Goal: Task Accomplishment & Management: Use online tool/utility

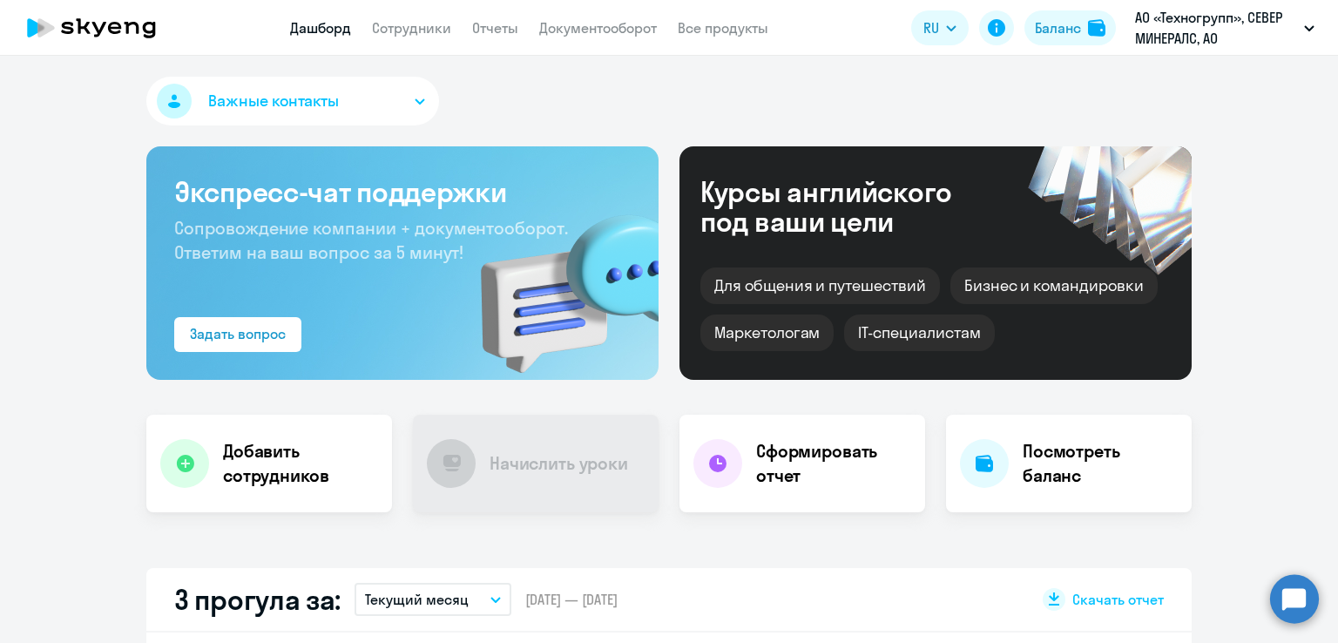
select select "30"
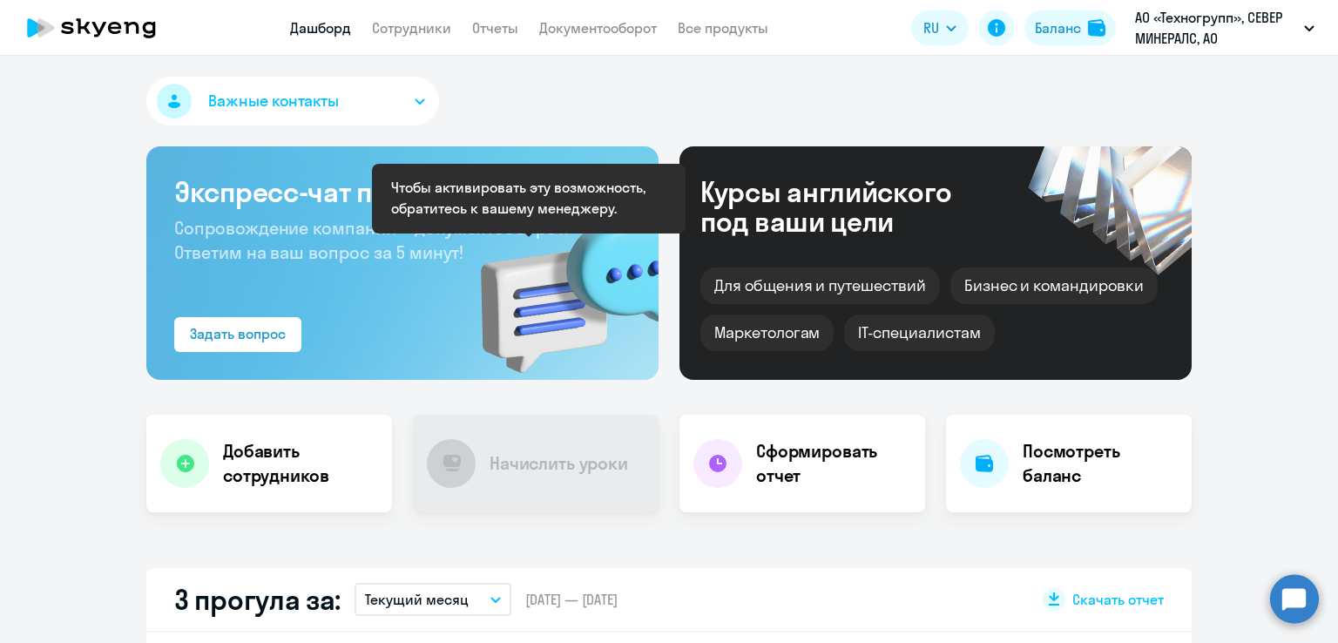
click at [505, 451] on h4 "Начислить уроки" at bounding box center [558, 463] width 138 height 24
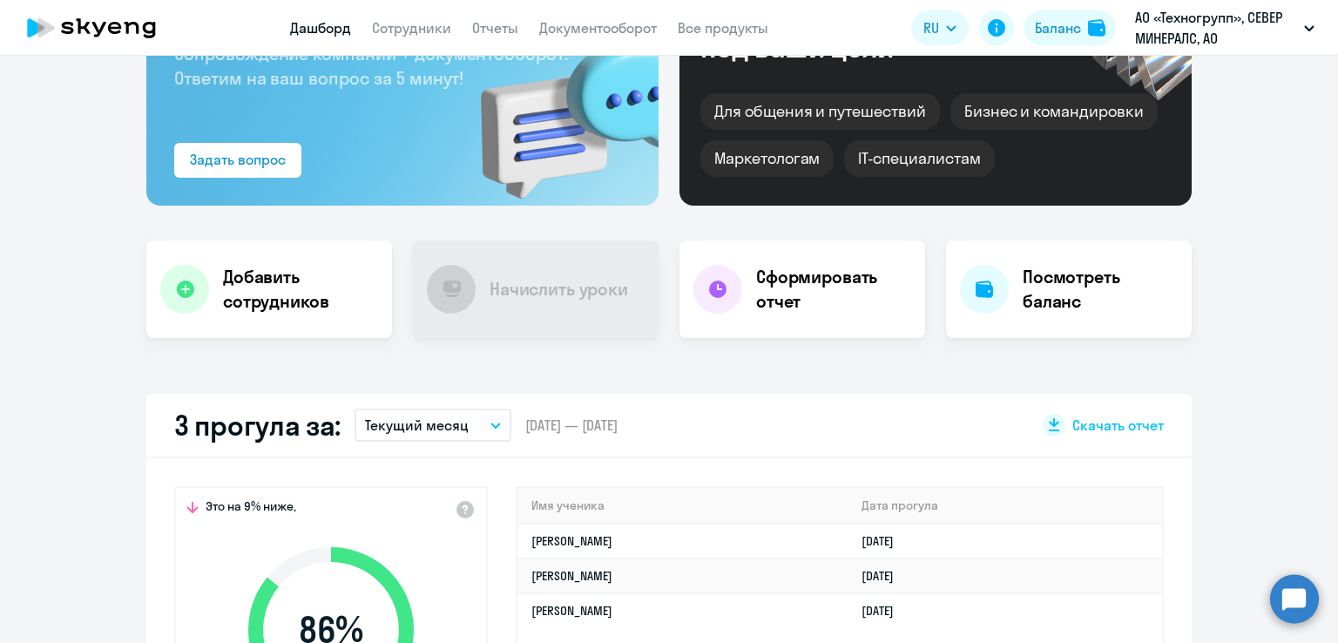
click at [823, 377] on div "Важные контакты Экспресс-чат поддержки Сопровождение компании + документооборот…" at bounding box center [669, 349] width 1338 height 587
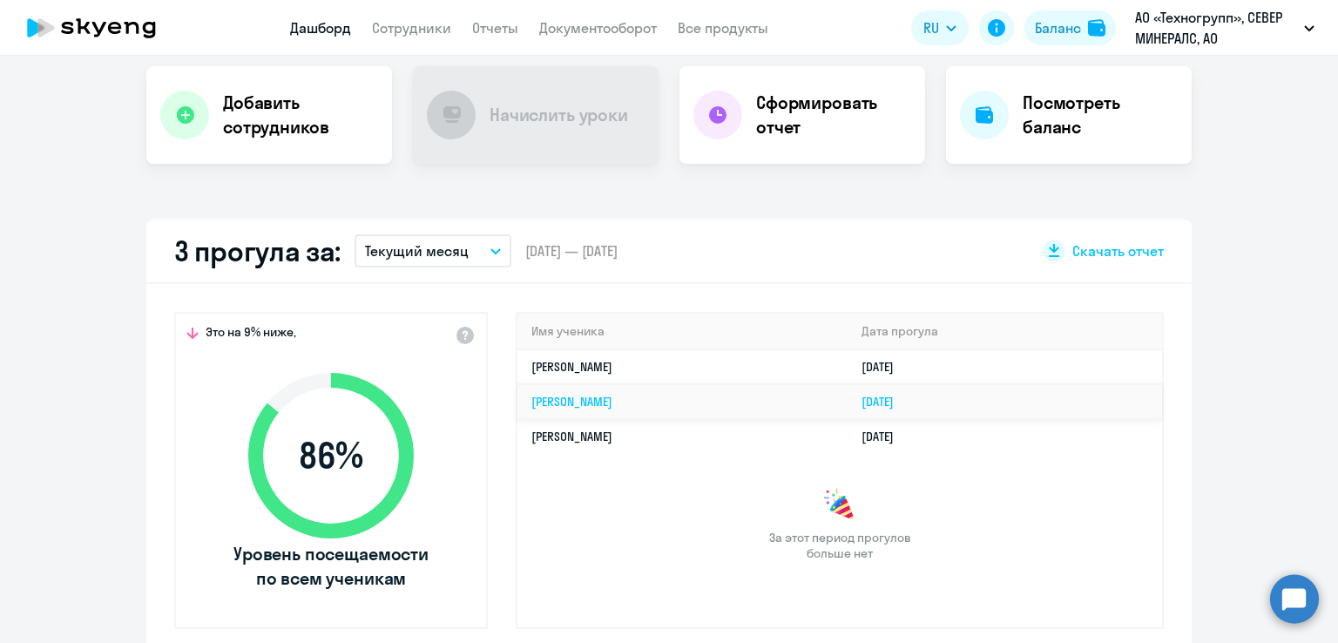
select select "30"
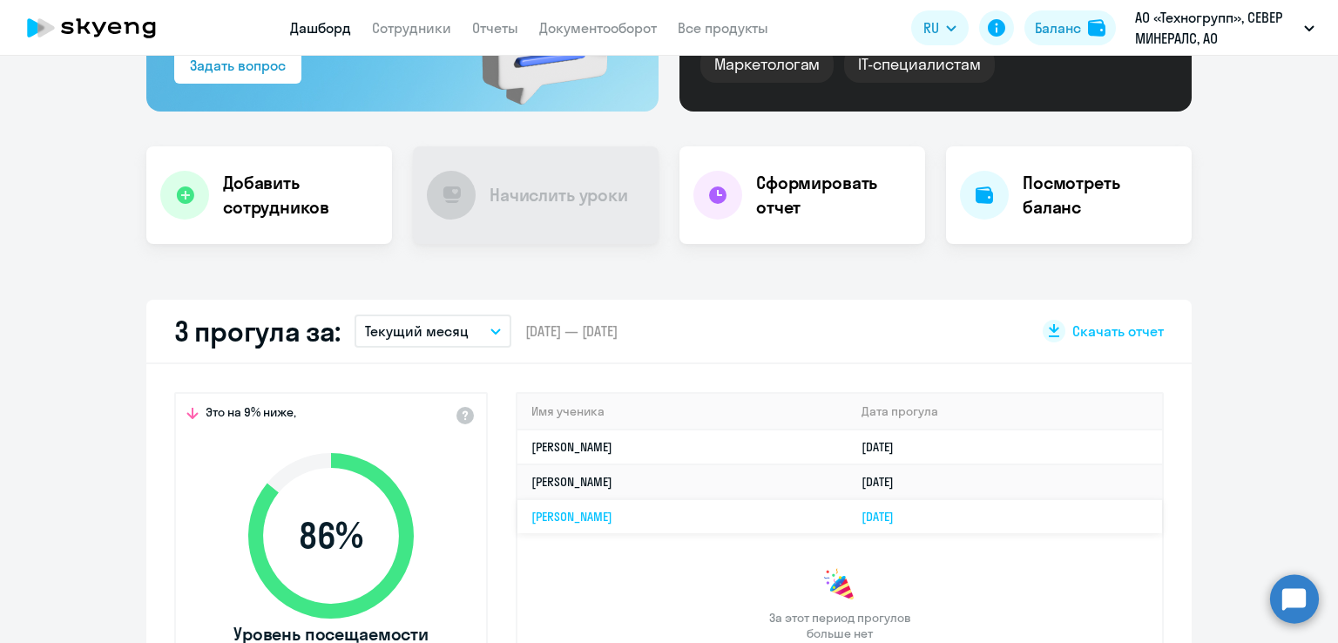
scroll to position [87, 0]
